Goal: Check status: Check status

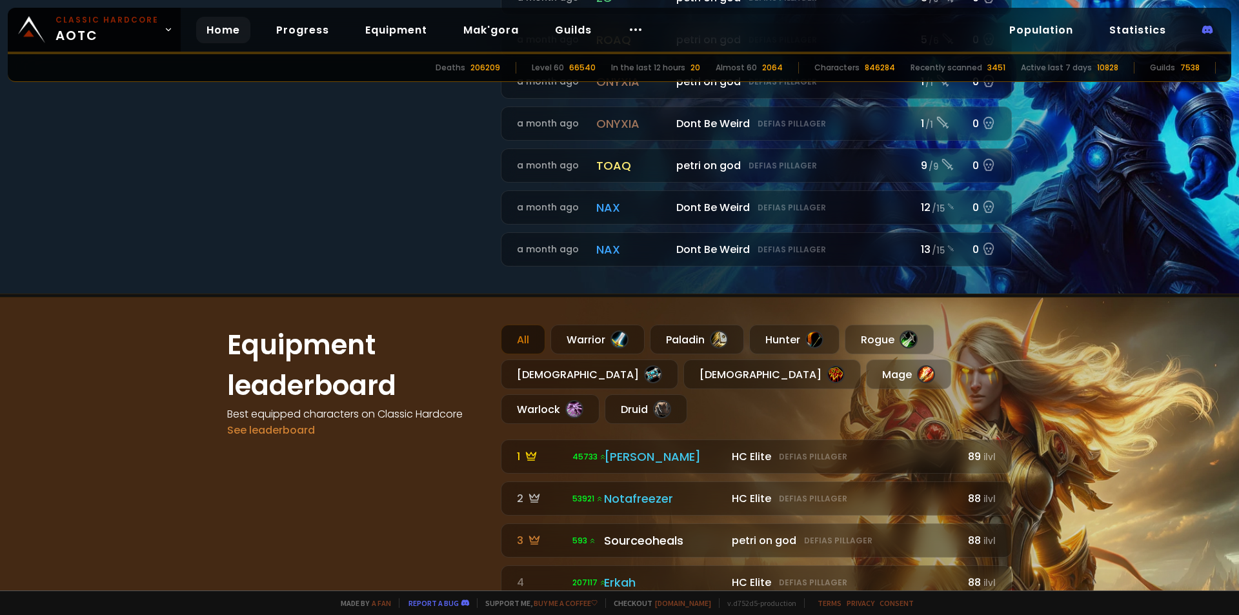
scroll to position [645, 0]
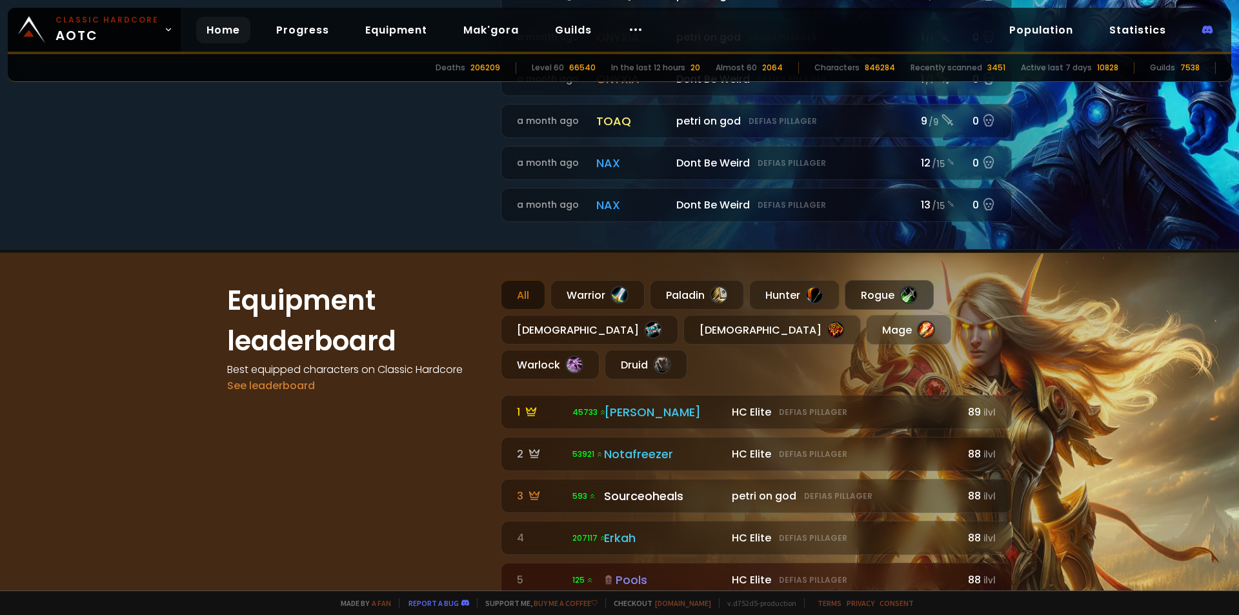
click at [897, 305] on div "Rogue" at bounding box center [889, 295] width 89 height 30
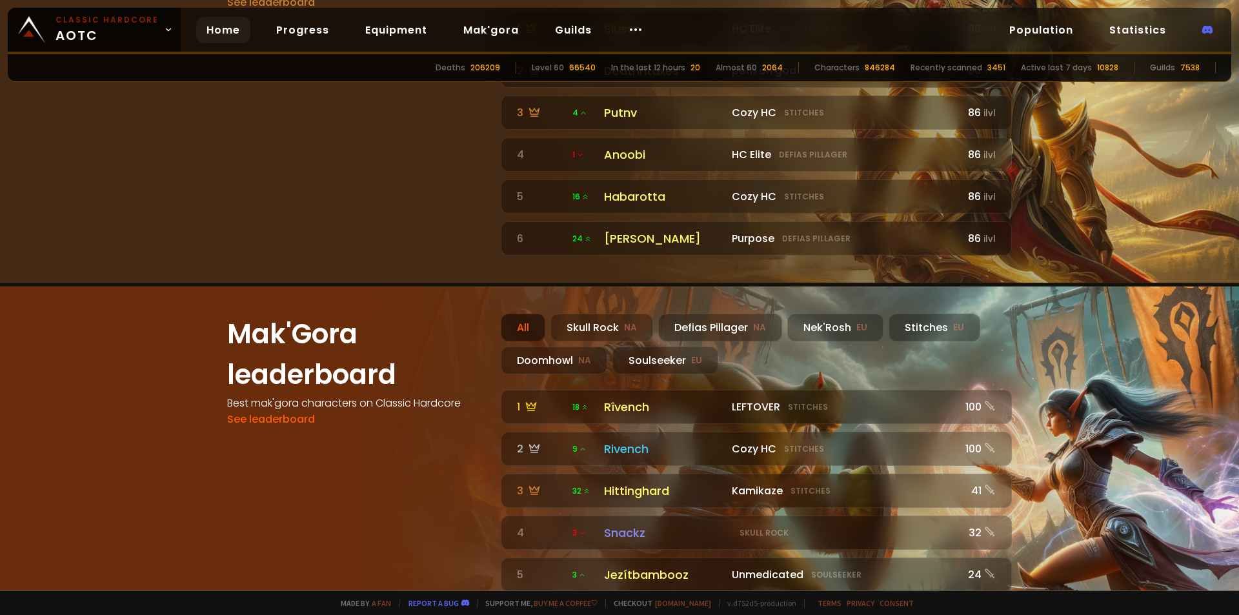
scroll to position [1097, 0]
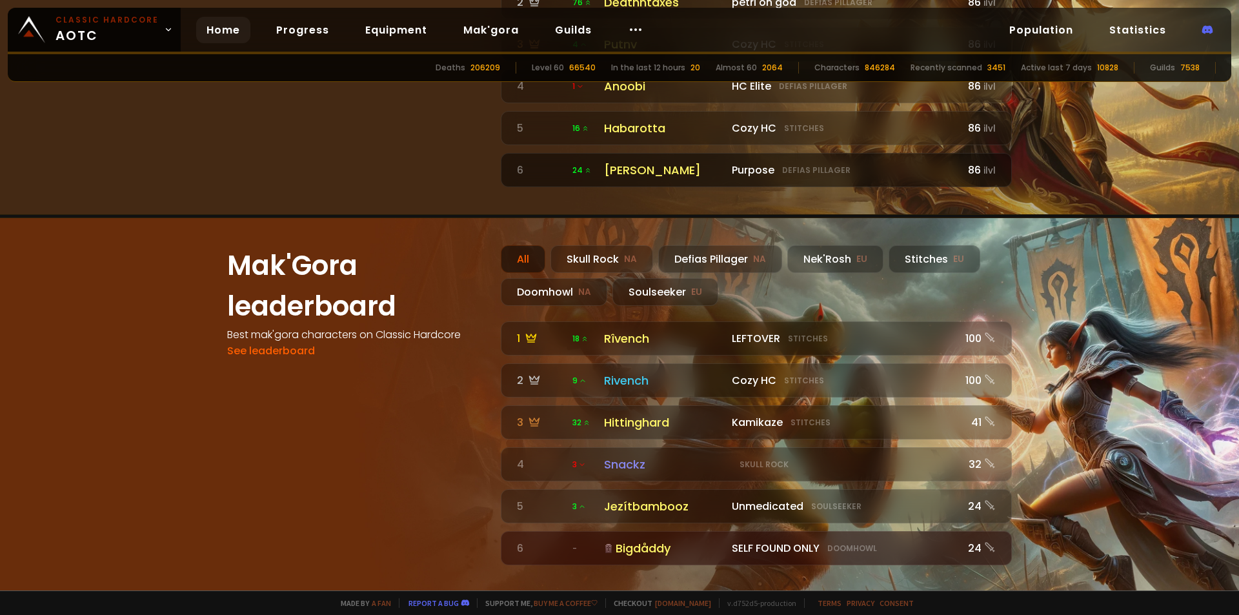
click at [744, 162] on div "Purpose Defias Pillager" at bounding box center [843, 170] width 223 height 16
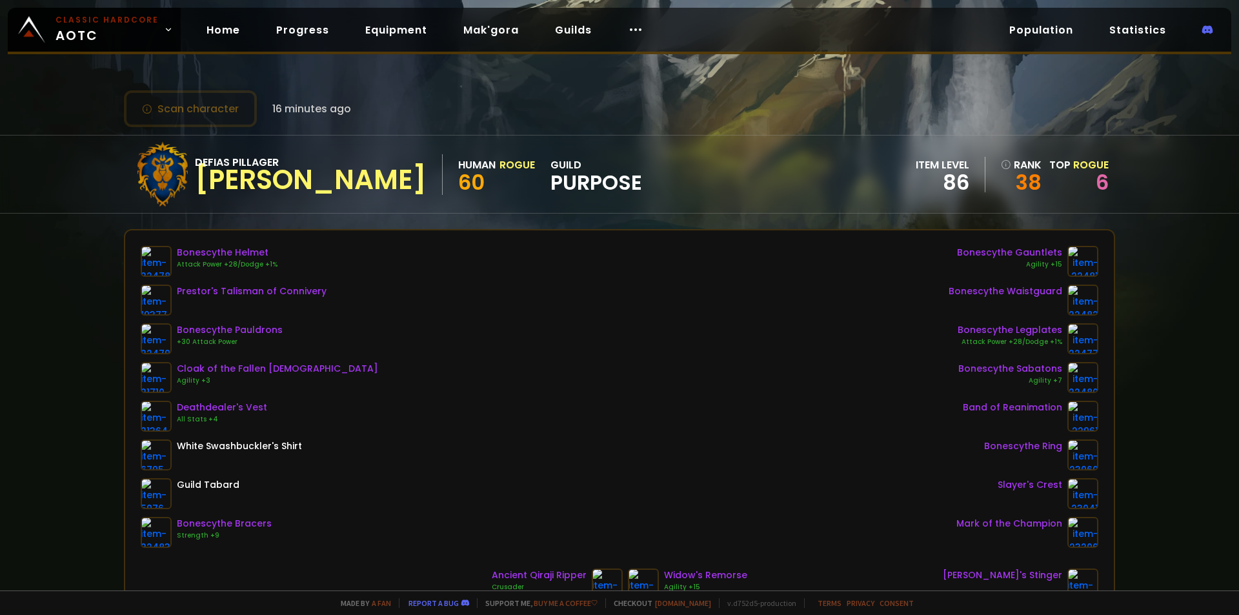
scroll to position [452, 0]
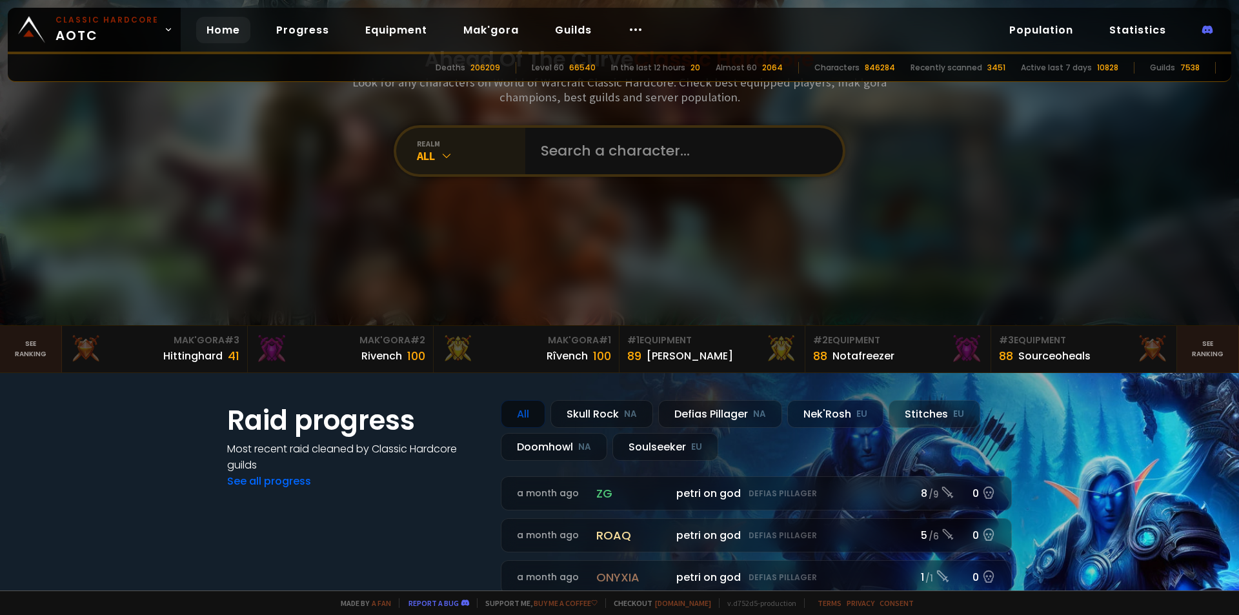
scroll to position [65, 0]
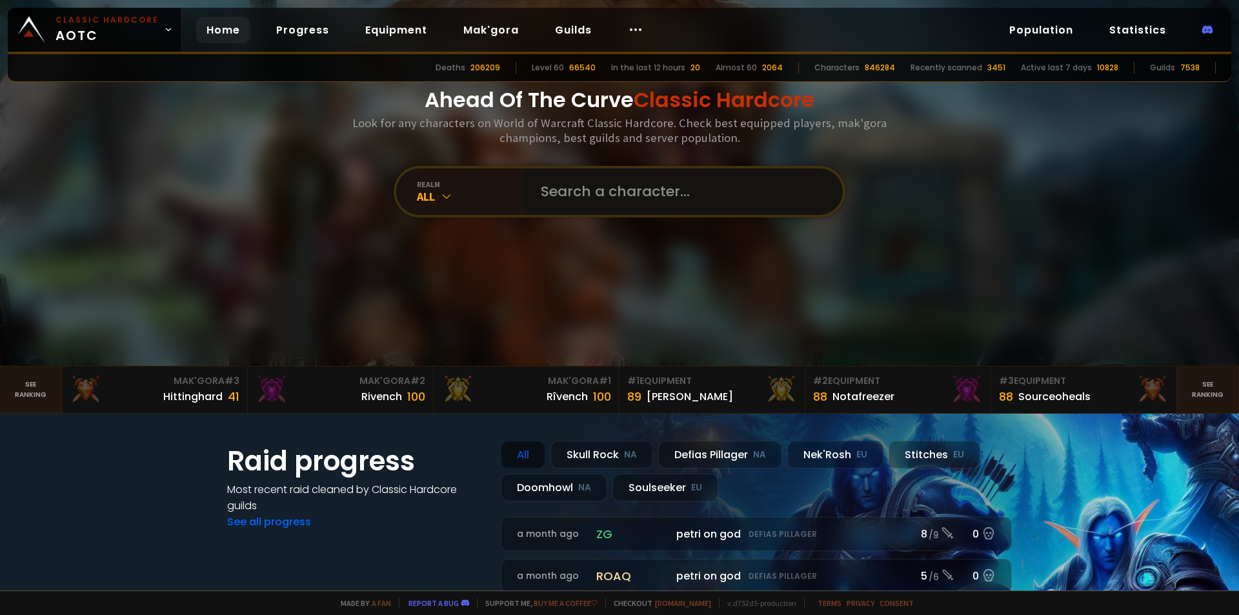
click at [647, 199] on input "text" at bounding box center [680, 191] width 294 height 46
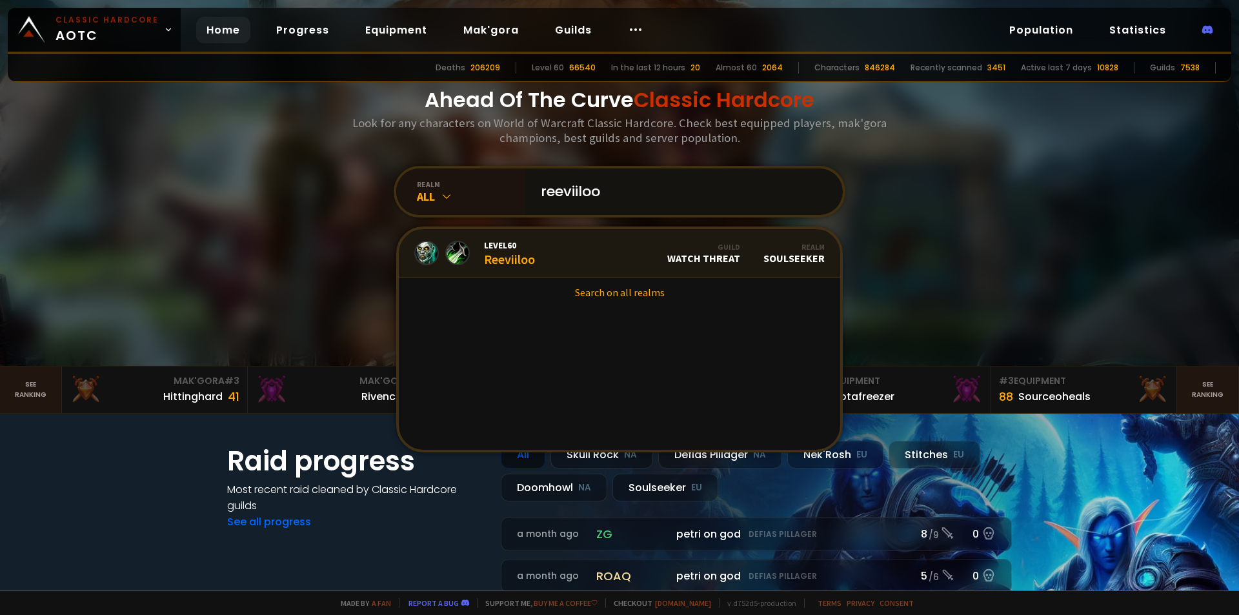
type input "reeviiloo"
click at [631, 255] on link "Level 60 Reeviiloo Guild Watch Threat Realm Soulseeker" at bounding box center [619, 253] width 441 height 49
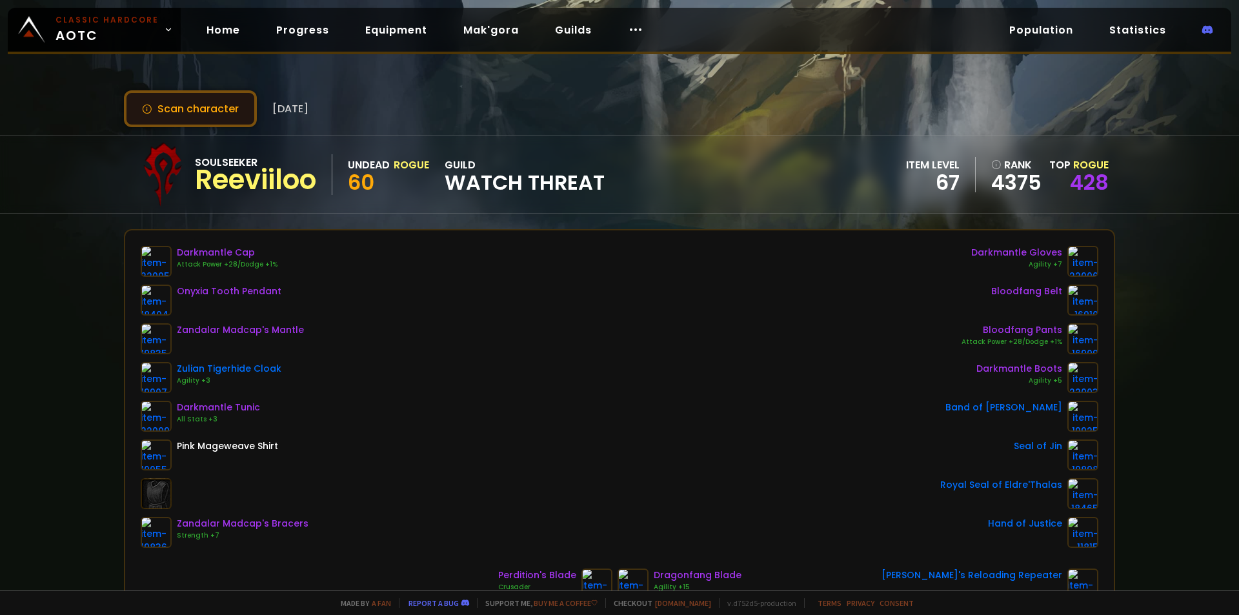
click at [210, 116] on button "Scan character" at bounding box center [190, 108] width 133 height 37
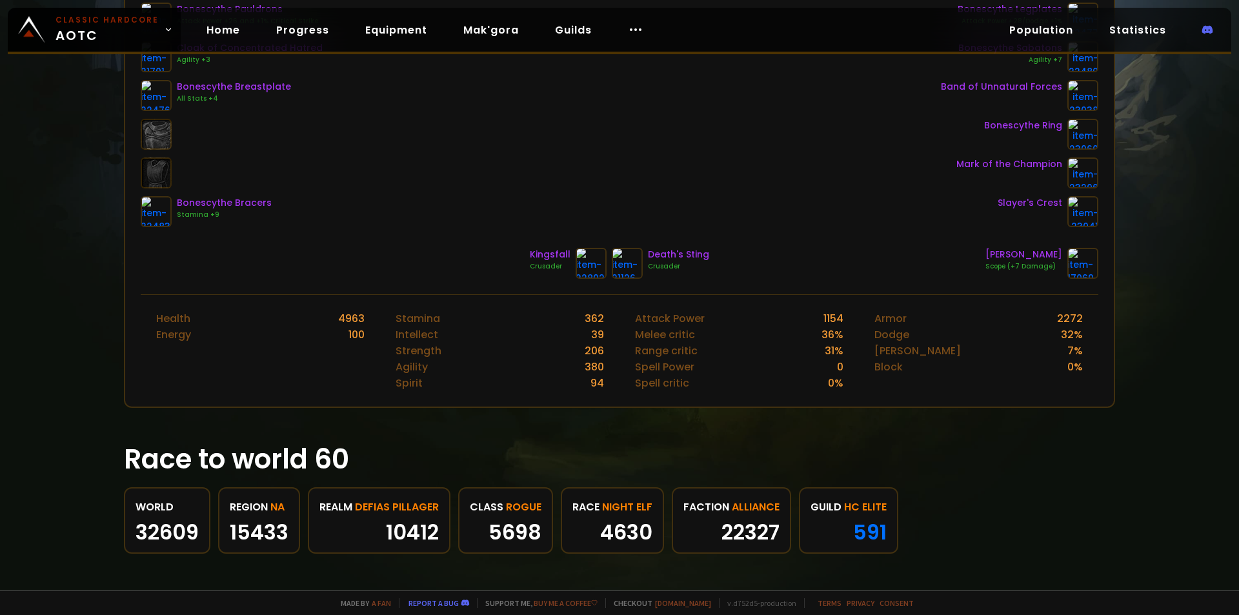
scroll to position [323, 0]
